Goal: Task Accomplishment & Management: Manage account settings

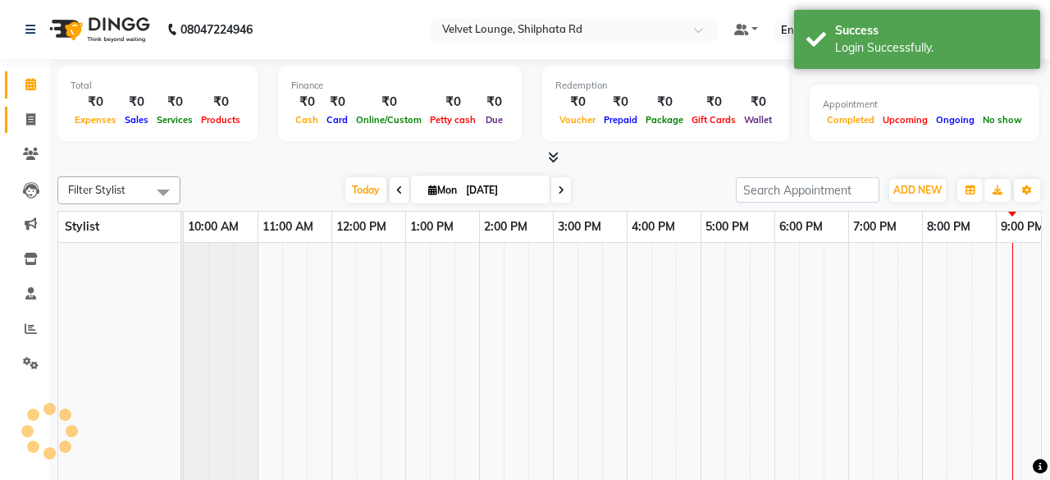
select select "en"
click at [15, 127] on link "Invoice" at bounding box center [24, 120] width 39 height 27
select select "service"
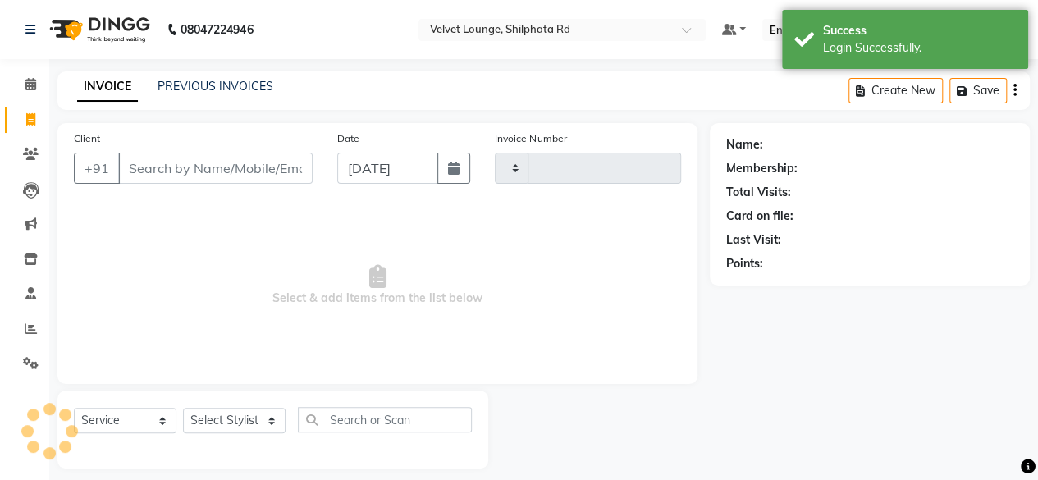
click at [15, 127] on link "Invoice" at bounding box center [24, 120] width 39 height 27
select select "service"
select select "122"
type input "1898"
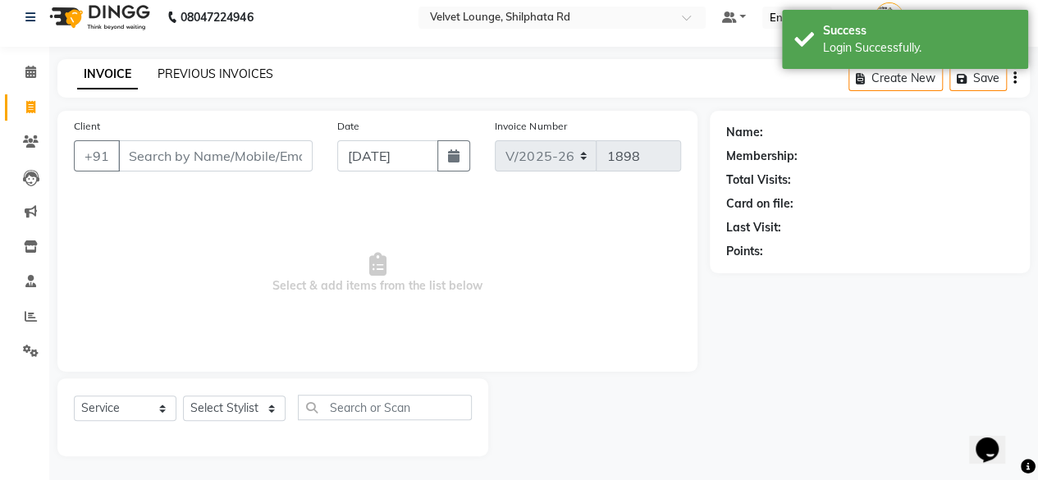
click at [219, 72] on link "PREVIOUS INVOICES" at bounding box center [215, 73] width 116 height 15
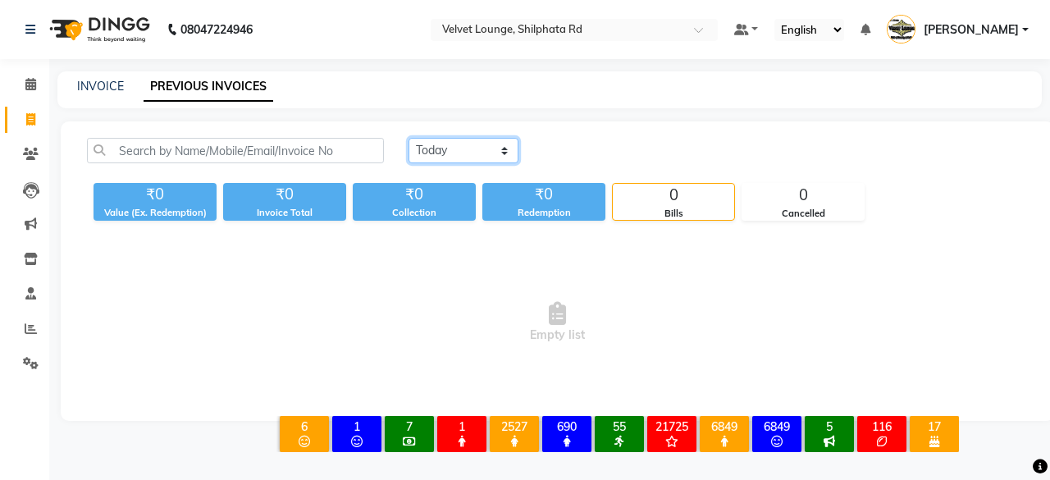
click at [441, 148] on select "[DATE] [DATE] Custom Range" at bounding box center [463, 150] width 110 height 25
select select "[DATE]"
click at [408, 138] on select "[DATE] [DATE] Custom Range" at bounding box center [463, 150] width 110 height 25
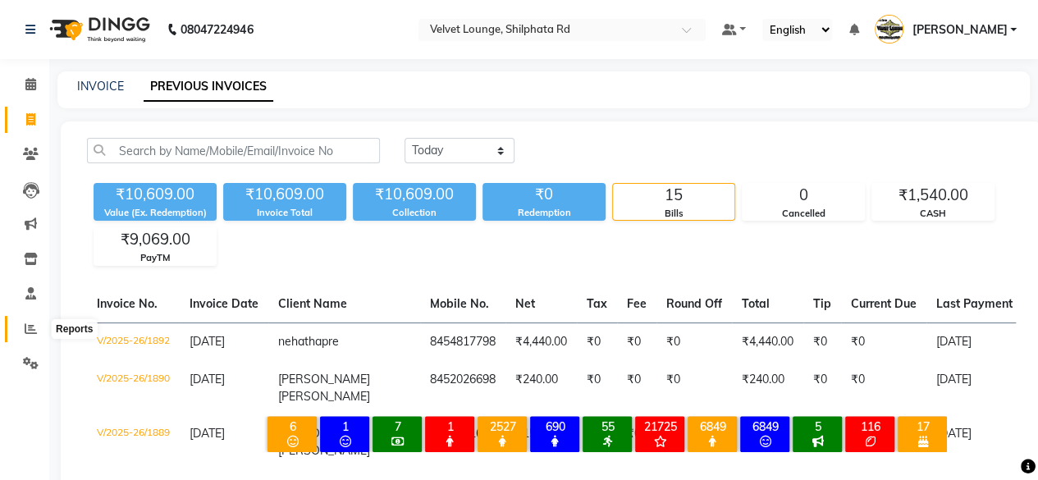
click at [30, 325] on icon at bounding box center [31, 328] width 12 height 12
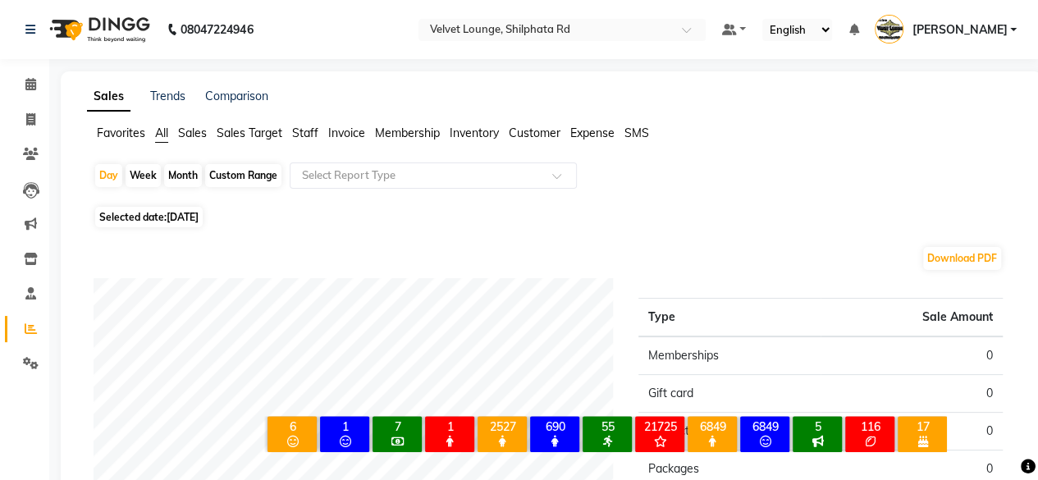
click at [181, 168] on div "Month" at bounding box center [183, 175] width 38 height 23
select select "9"
select select "2025"
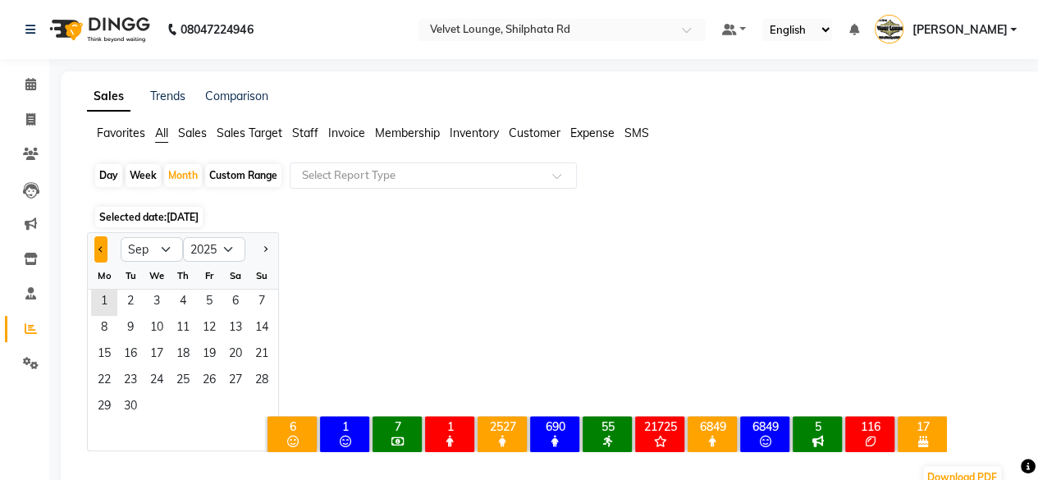
click at [98, 245] on button "Previous month" at bounding box center [100, 249] width 13 height 26
select select "8"
click at [215, 308] on span "1" at bounding box center [209, 303] width 26 height 26
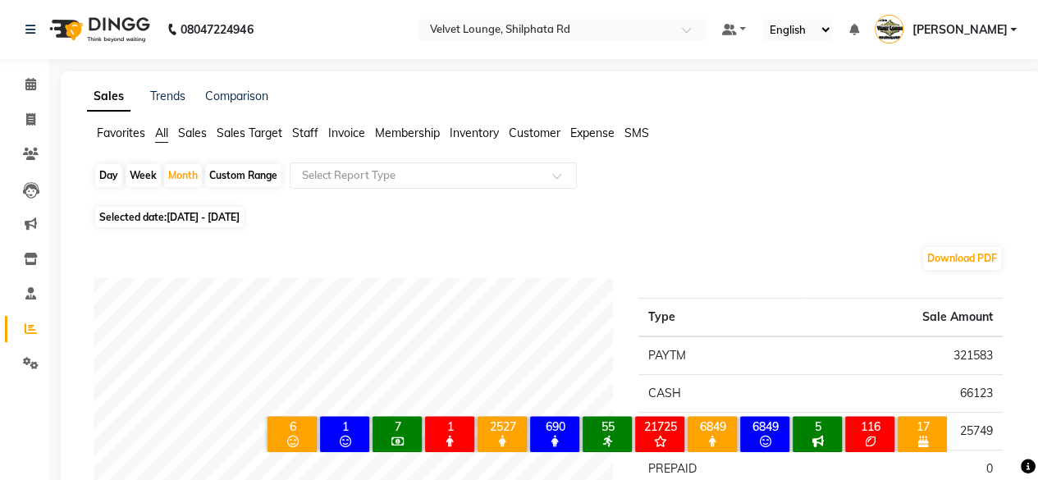
click at [303, 135] on span "Staff" at bounding box center [305, 132] width 26 height 15
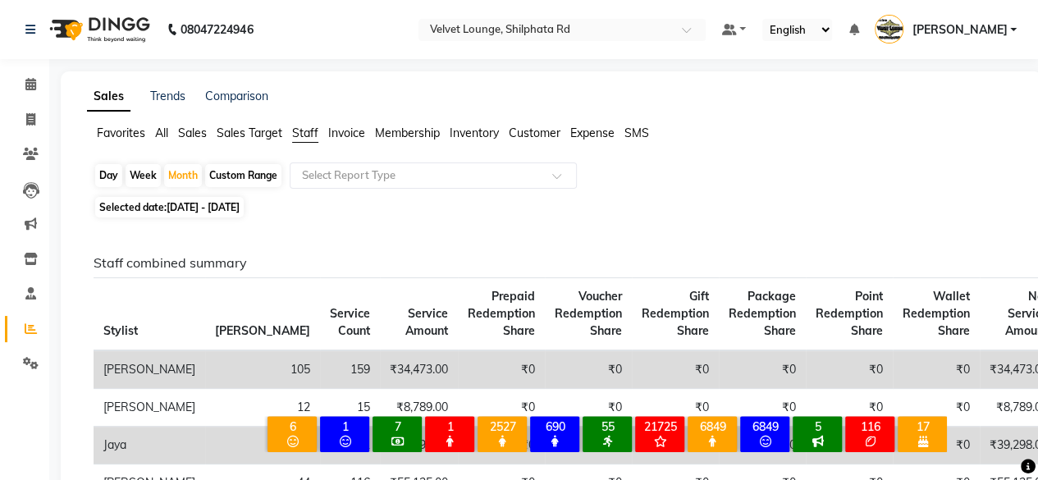
click at [991, 25] on span "[PERSON_NAME]" at bounding box center [958, 29] width 95 height 17
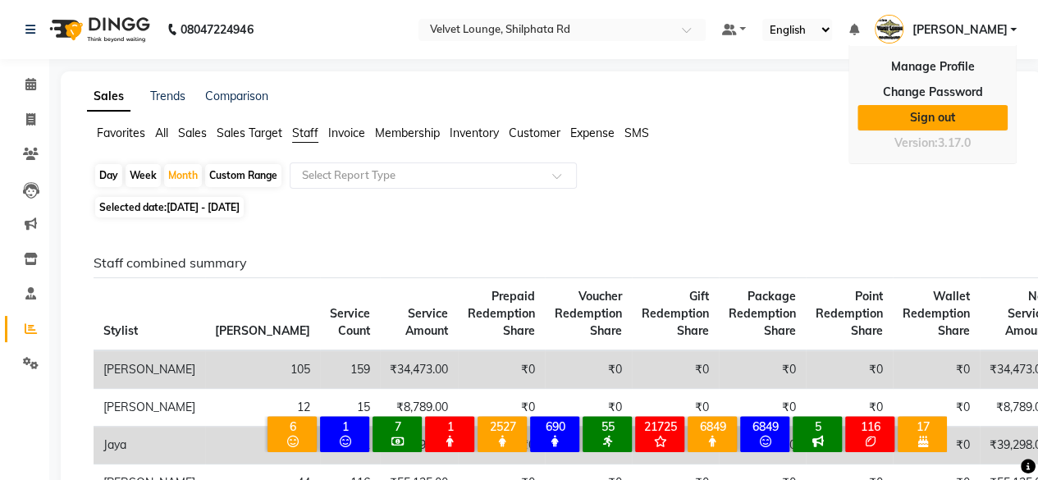
click at [926, 111] on link "Sign out" at bounding box center [932, 117] width 150 height 25
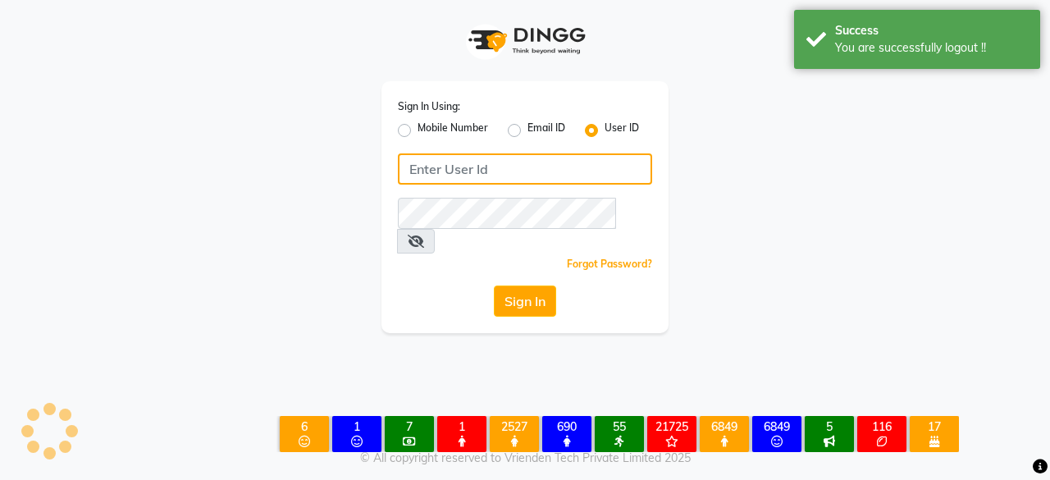
type input "7400009327"
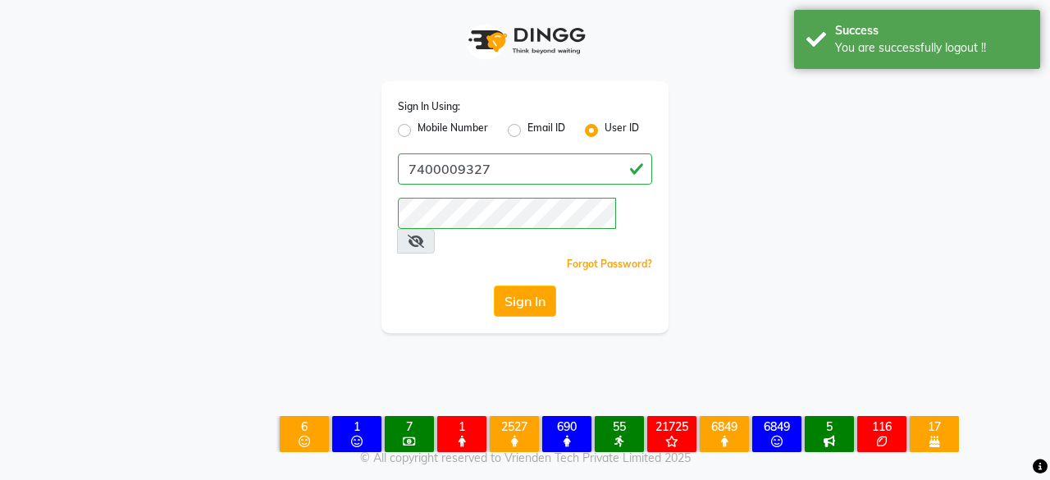
click at [417, 133] on label "Mobile Number" at bounding box center [452, 131] width 71 height 20
click at [417, 131] on input "Mobile Number" at bounding box center [422, 126] width 11 height 11
radio input "true"
radio input "false"
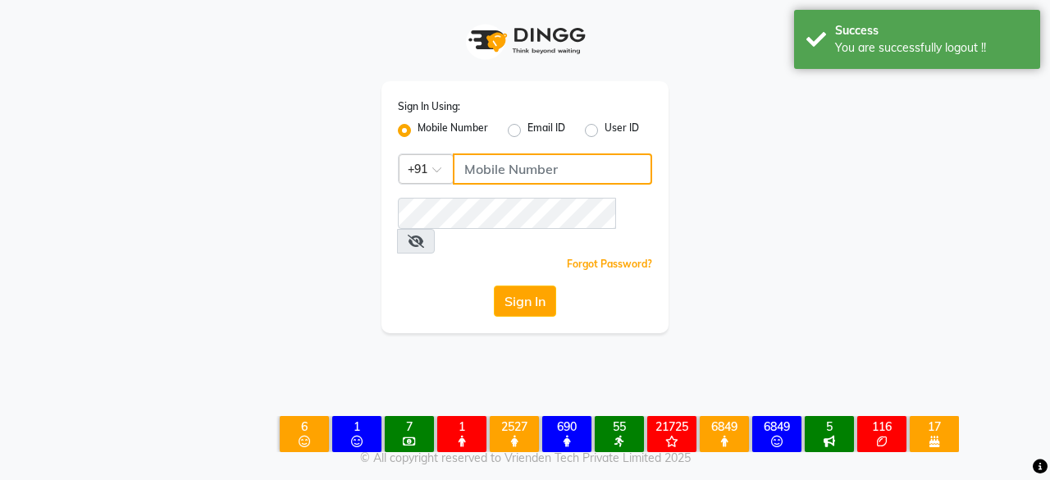
click at [500, 173] on input "Username" at bounding box center [552, 168] width 199 height 31
type input "7400009327"
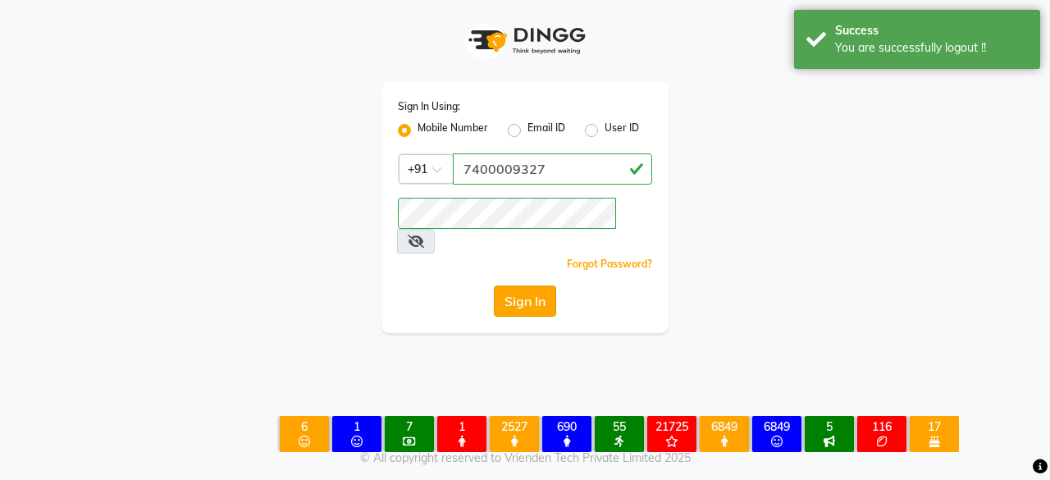
click at [536, 285] on button "Sign In" at bounding box center [525, 300] width 62 height 31
